Goal: Find specific page/section

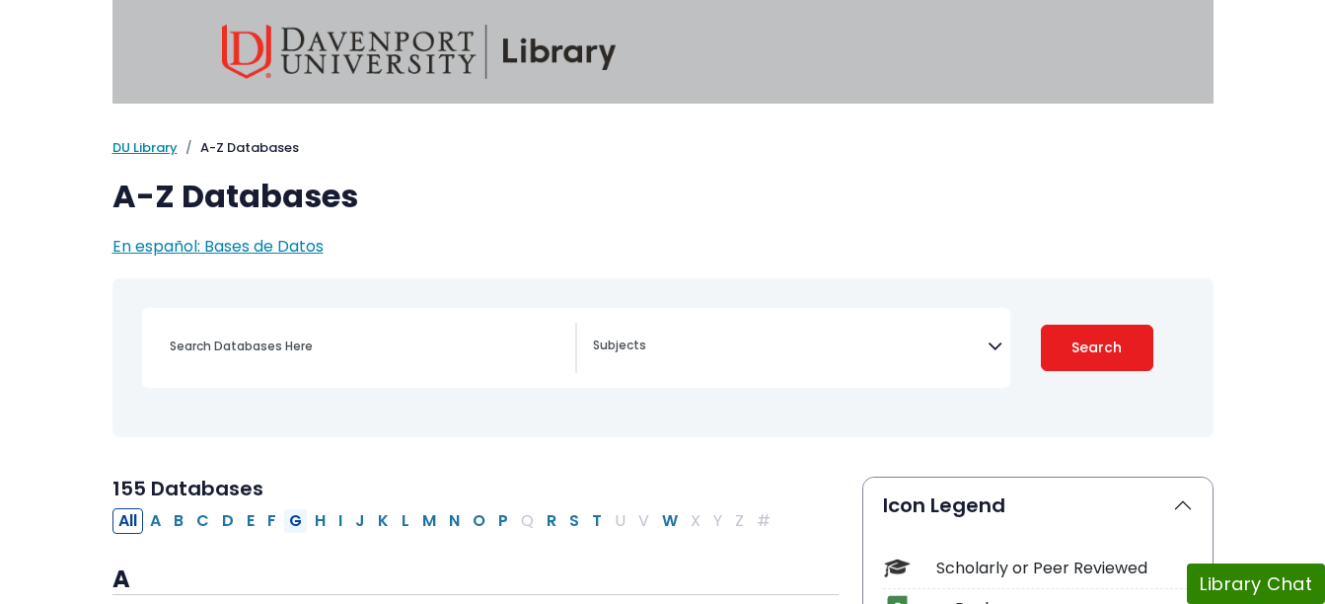
click at [291, 523] on button "G" at bounding box center [295, 521] width 25 height 26
select select "Database Subject Filter"
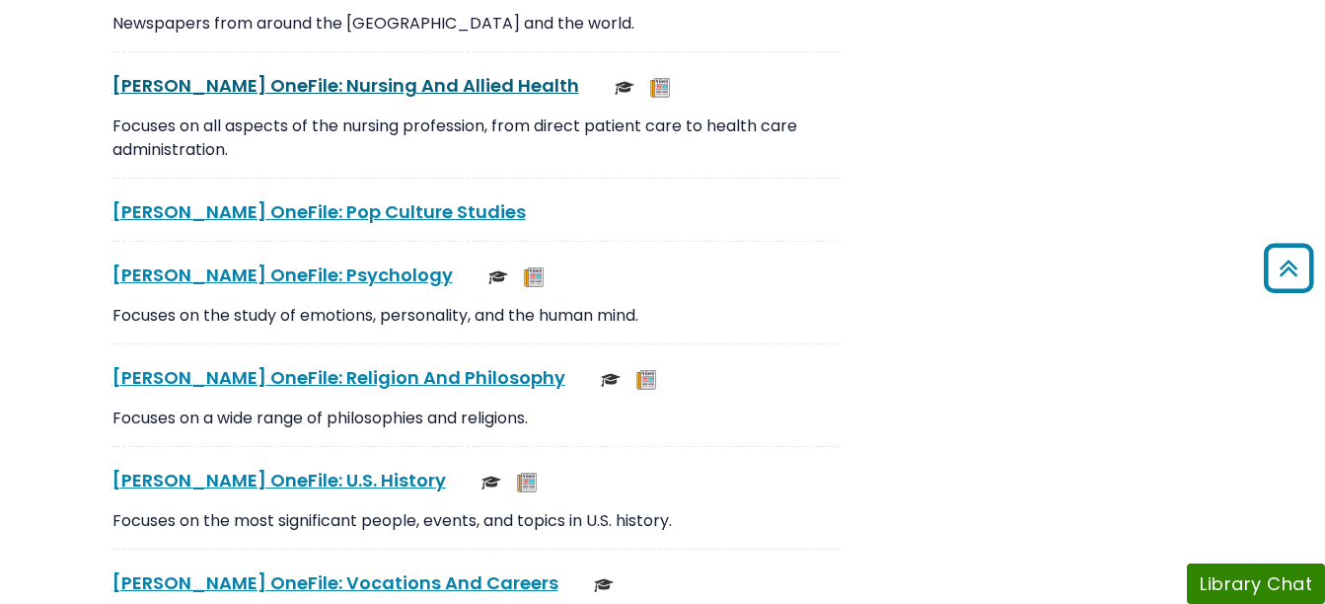
scroll to position [4758, 0]
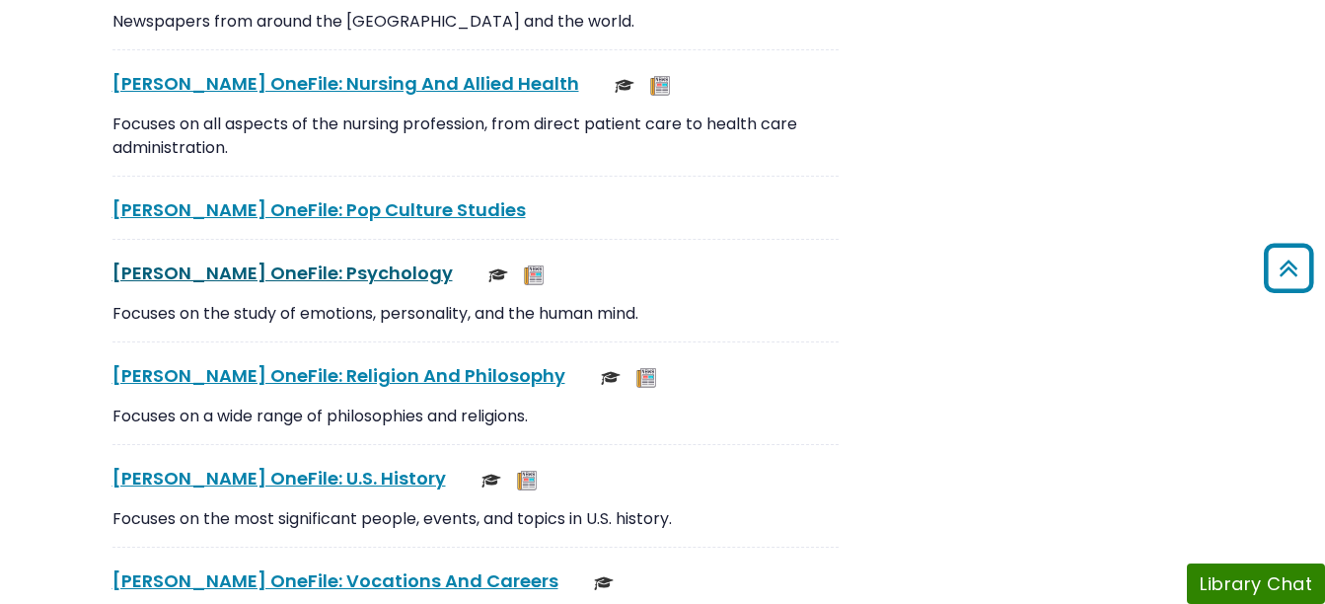
click at [301, 269] on link "[PERSON_NAME] OneFile: Psychology This link opens in a new window" at bounding box center [282, 272] width 340 height 25
